Goal: Information Seeking & Learning: Learn about a topic

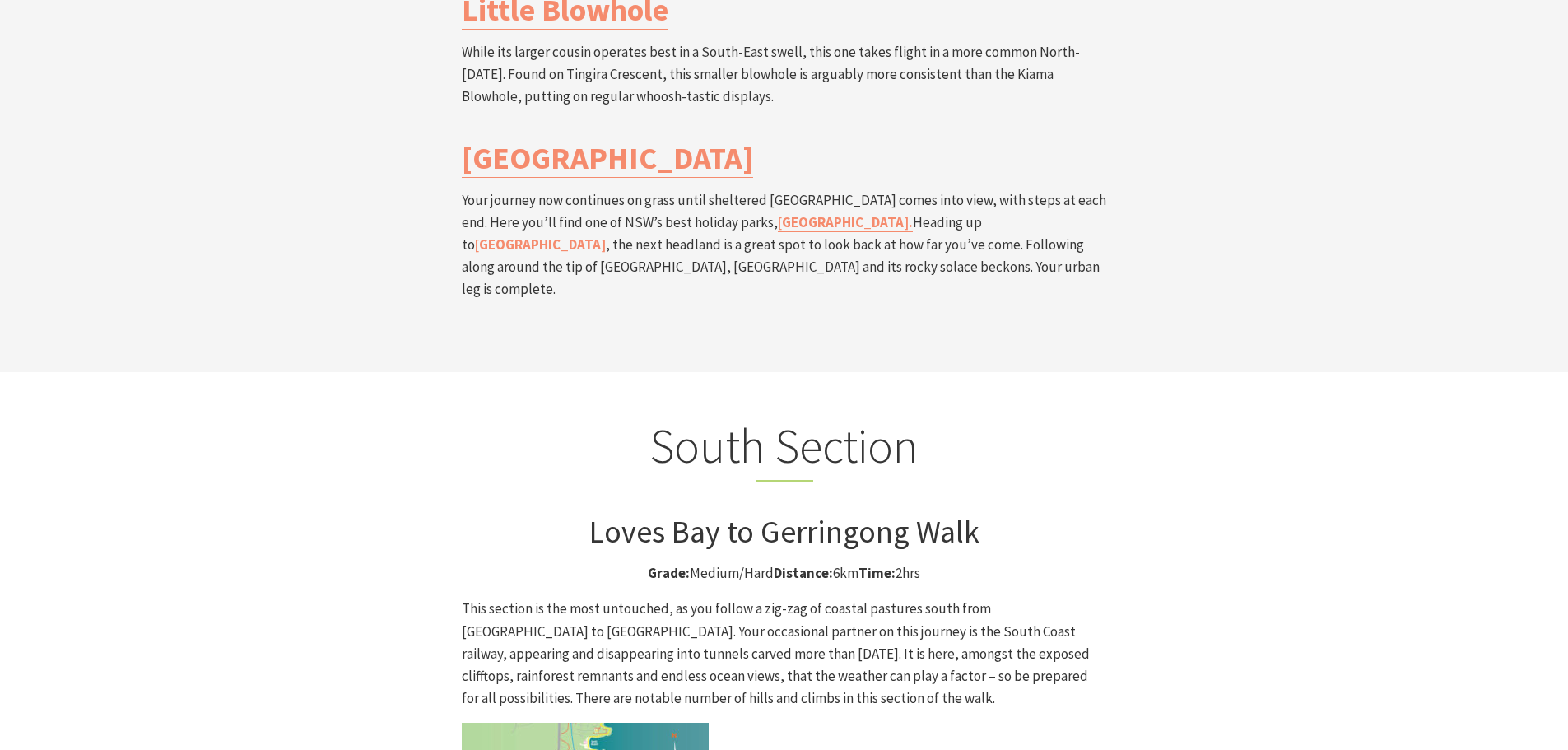
scroll to position [3950, 0]
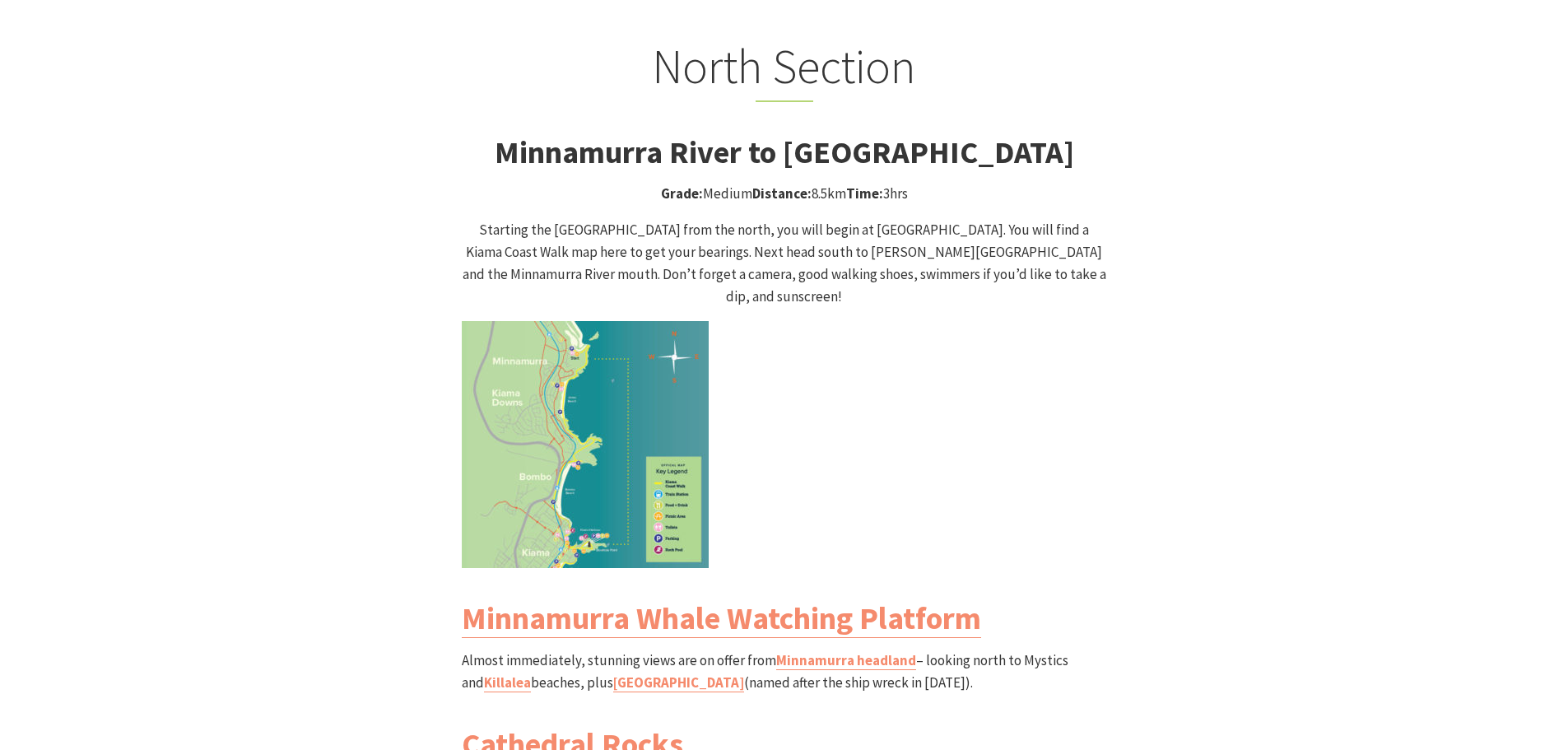
scroll to position [1481, 0]
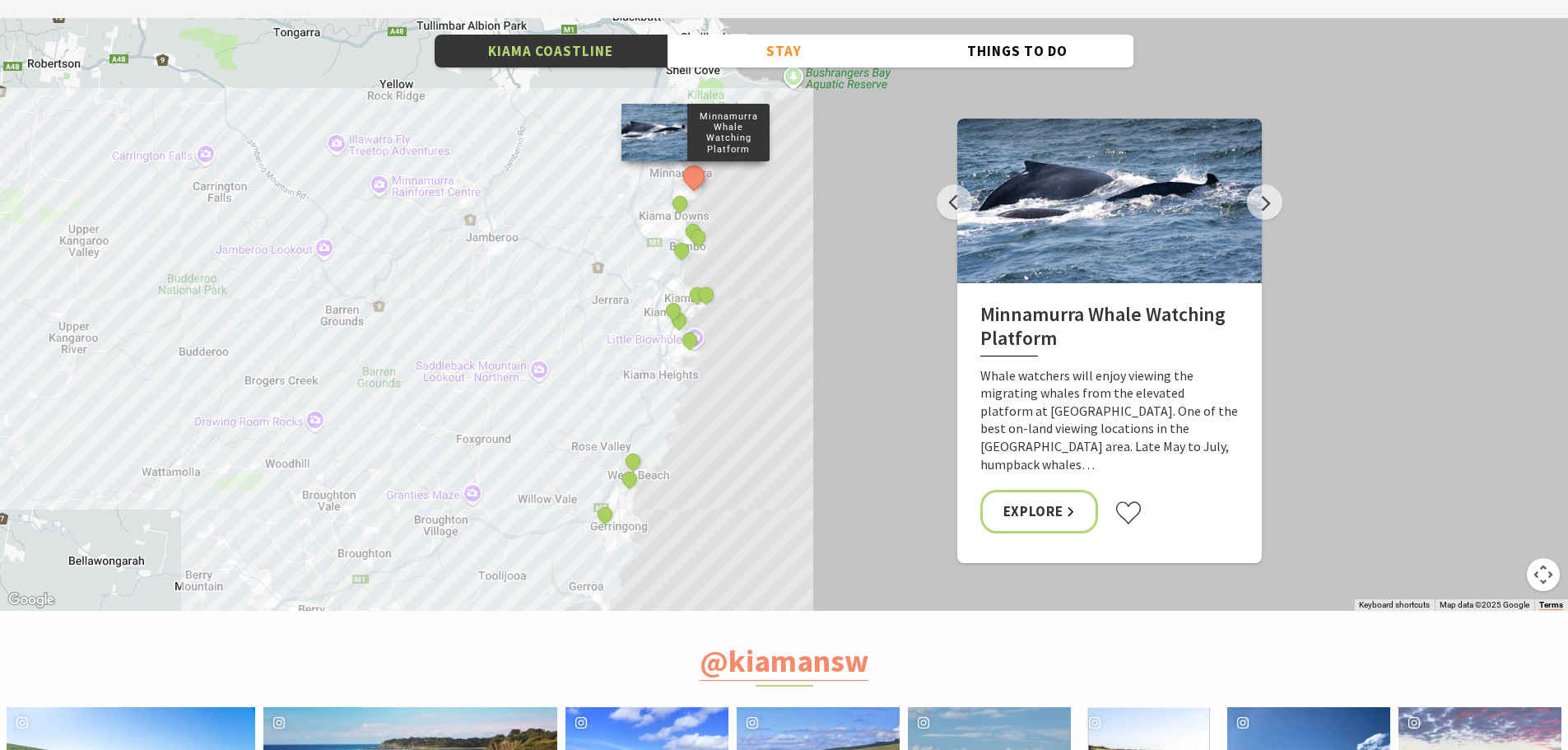
scroll to position [5842, 0]
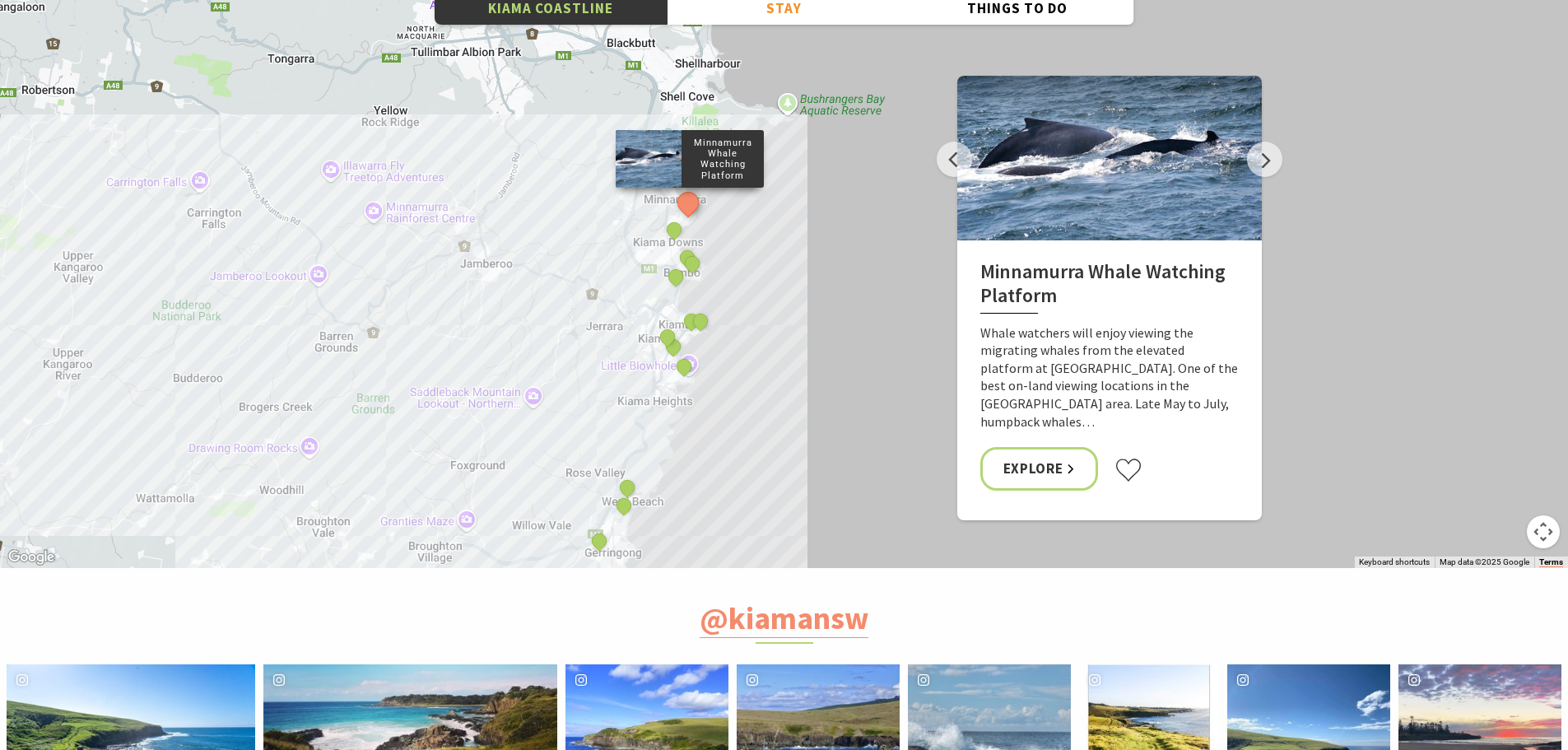
drag, startPoint x: 711, startPoint y: 269, endPoint x: 703, endPoint y: 346, distance: 77.4
click at [703, 346] on div "Minnamurra Whale Watching Platform Gerringong Whale Watching Platform [GEOGRAPH…" at bounding box center [784, 271] width 1568 height 592
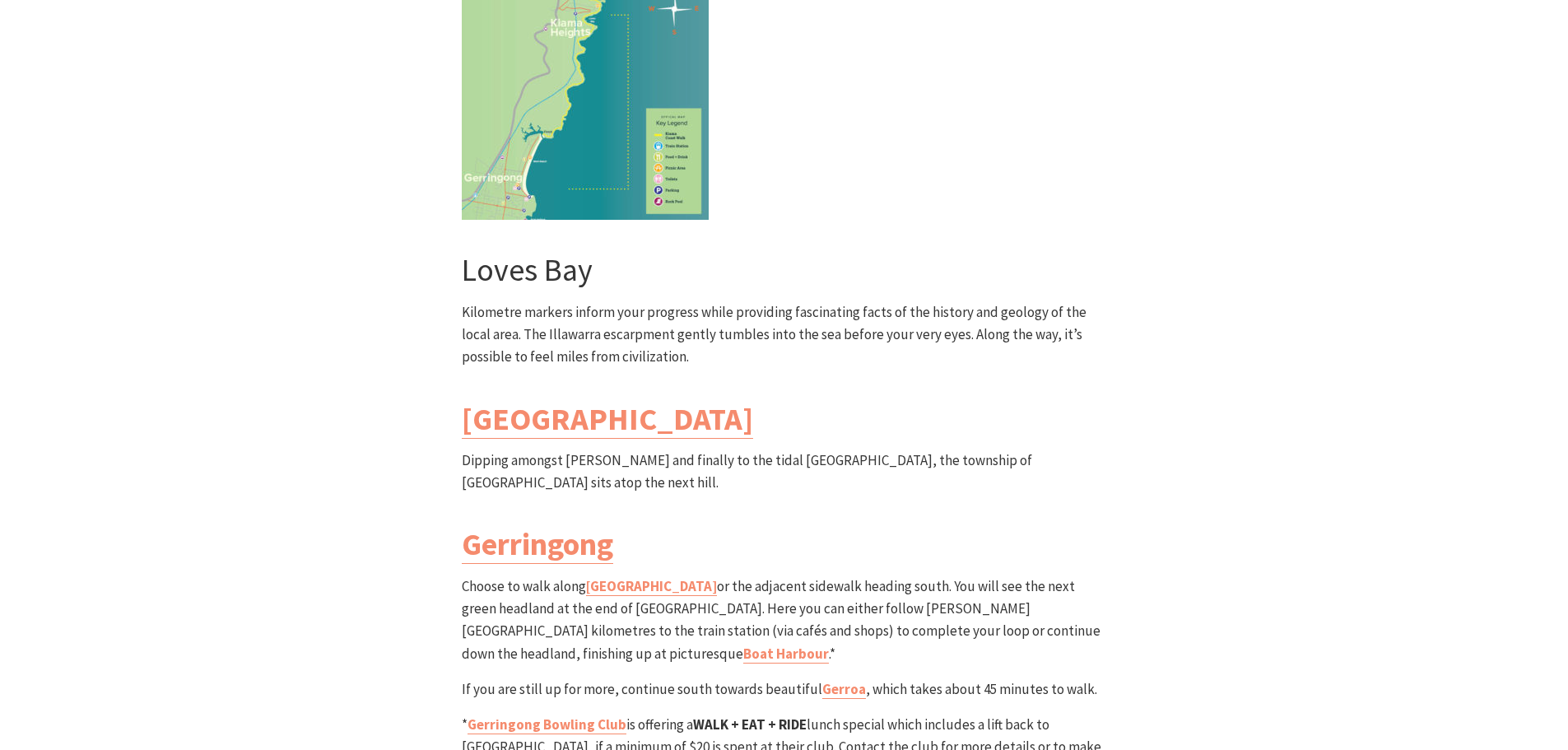
scroll to position [4279, 0]
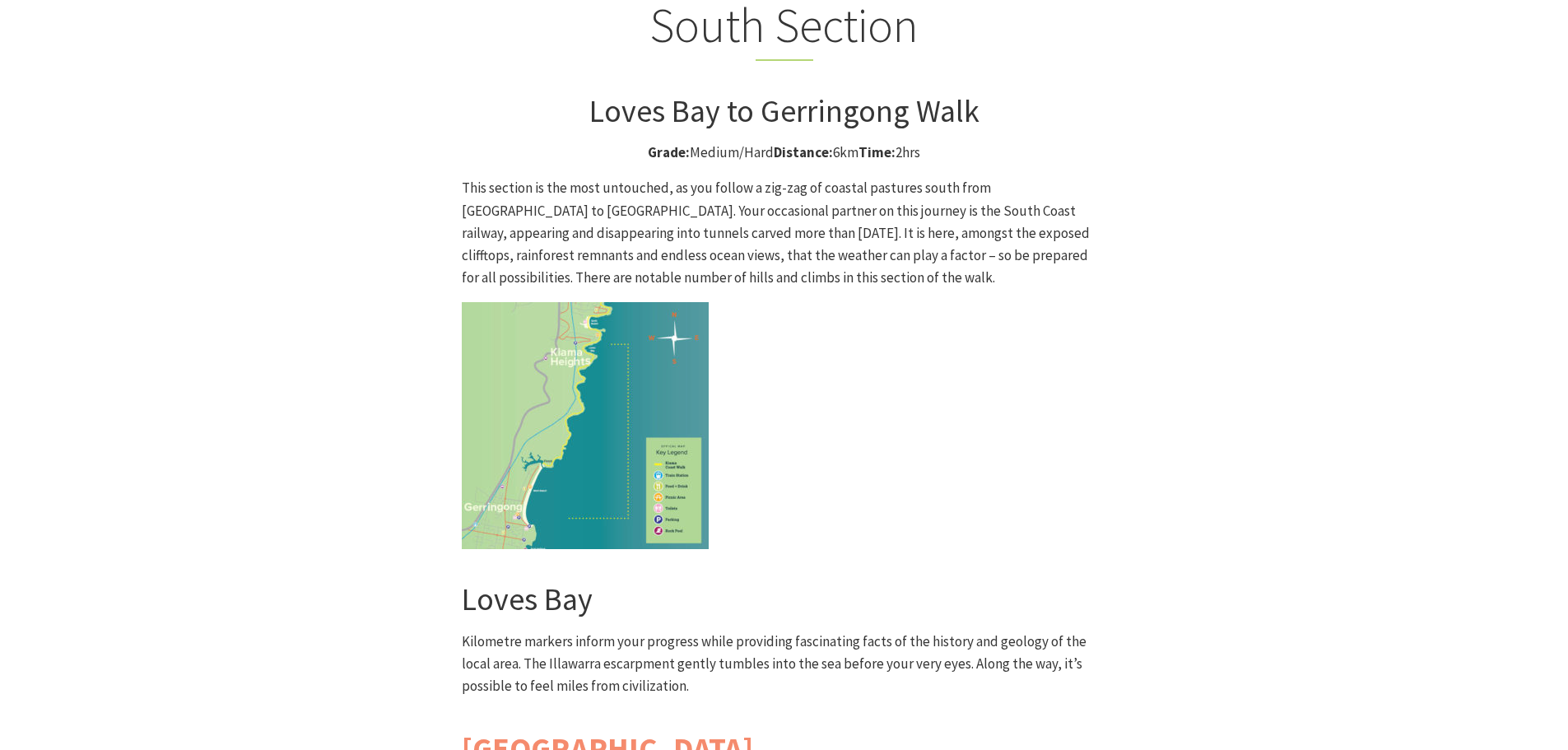
click at [573, 302] on img at bounding box center [585, 425] width 247 height 247
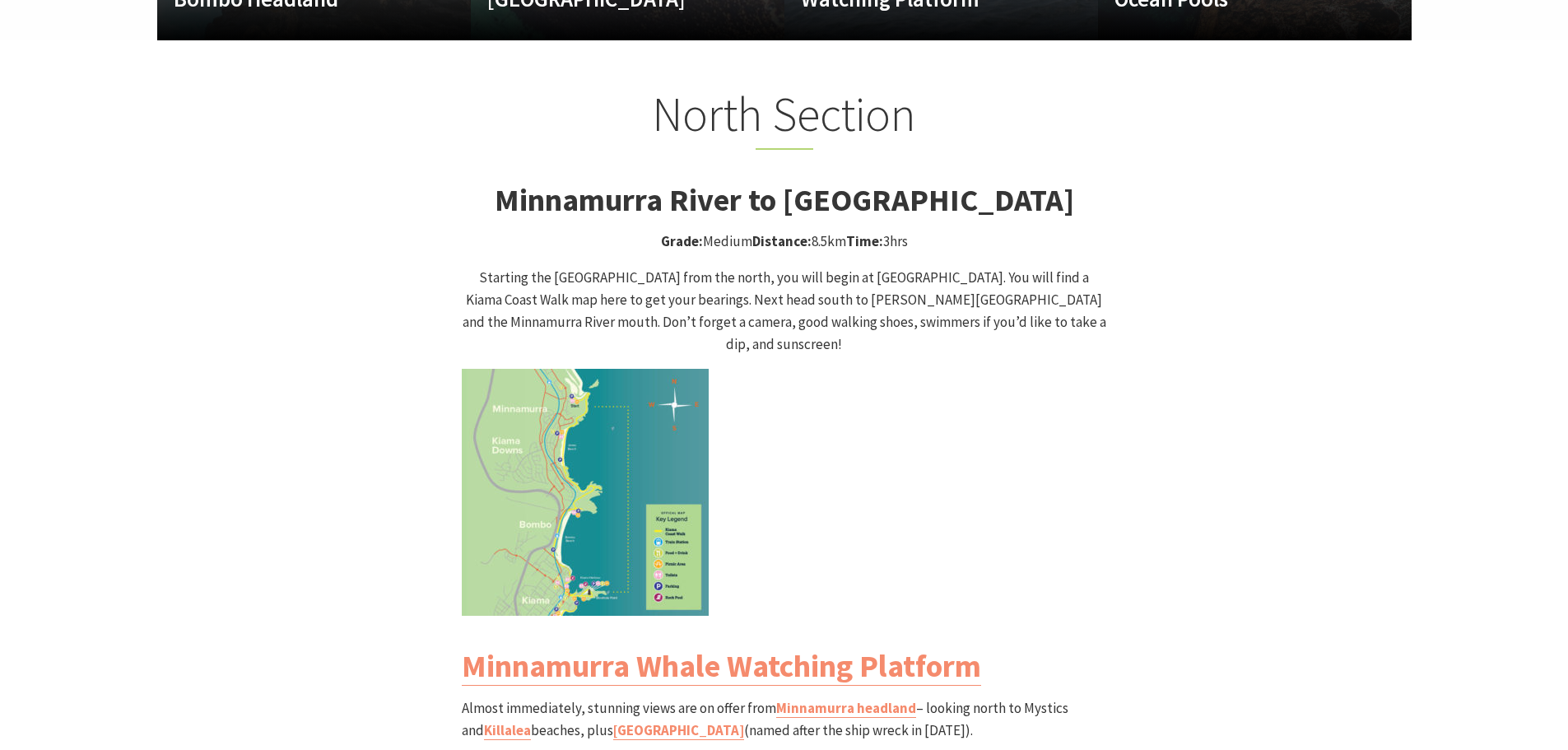
scroll to position [1481, 0]
